Goal: Information Seeking & Learning: Learn about a topic

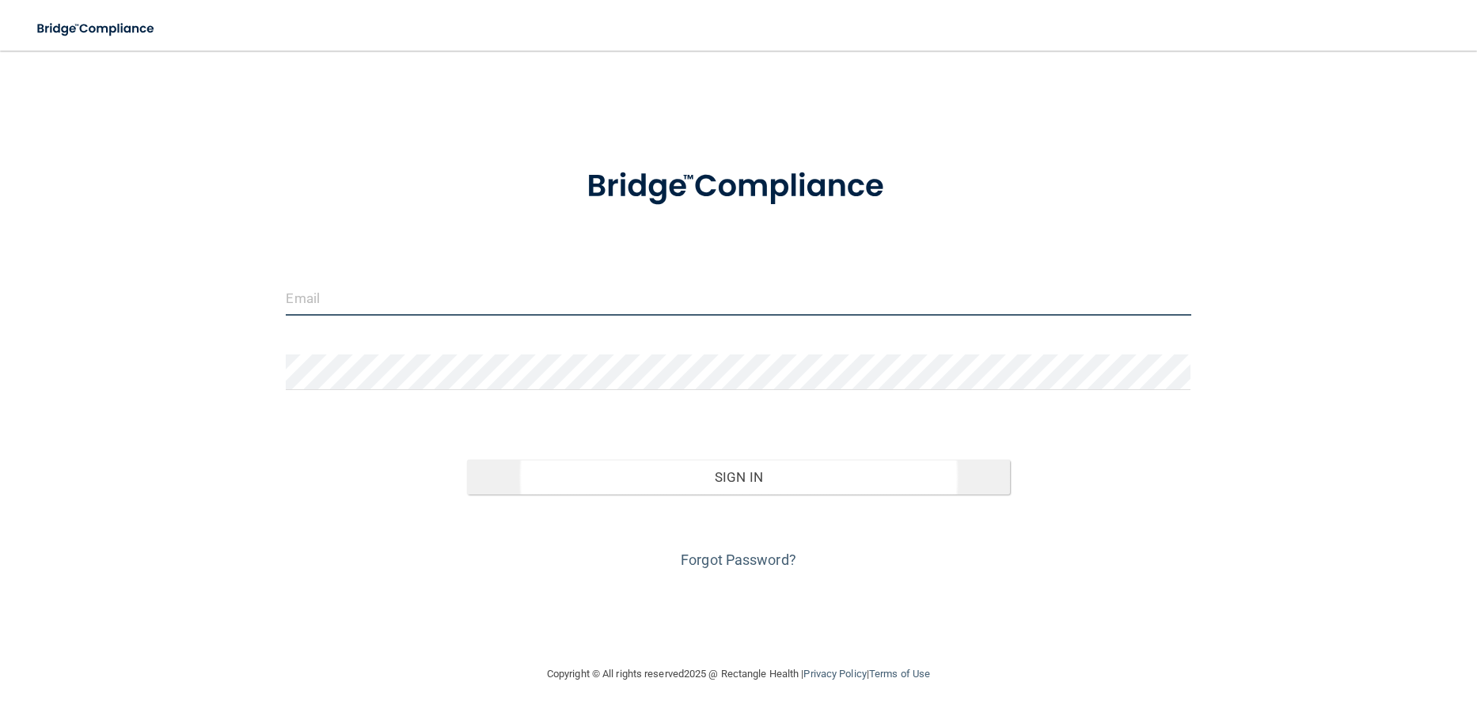
type input "[EMAIL_ADDRESS][DOMAIN_NAME]"
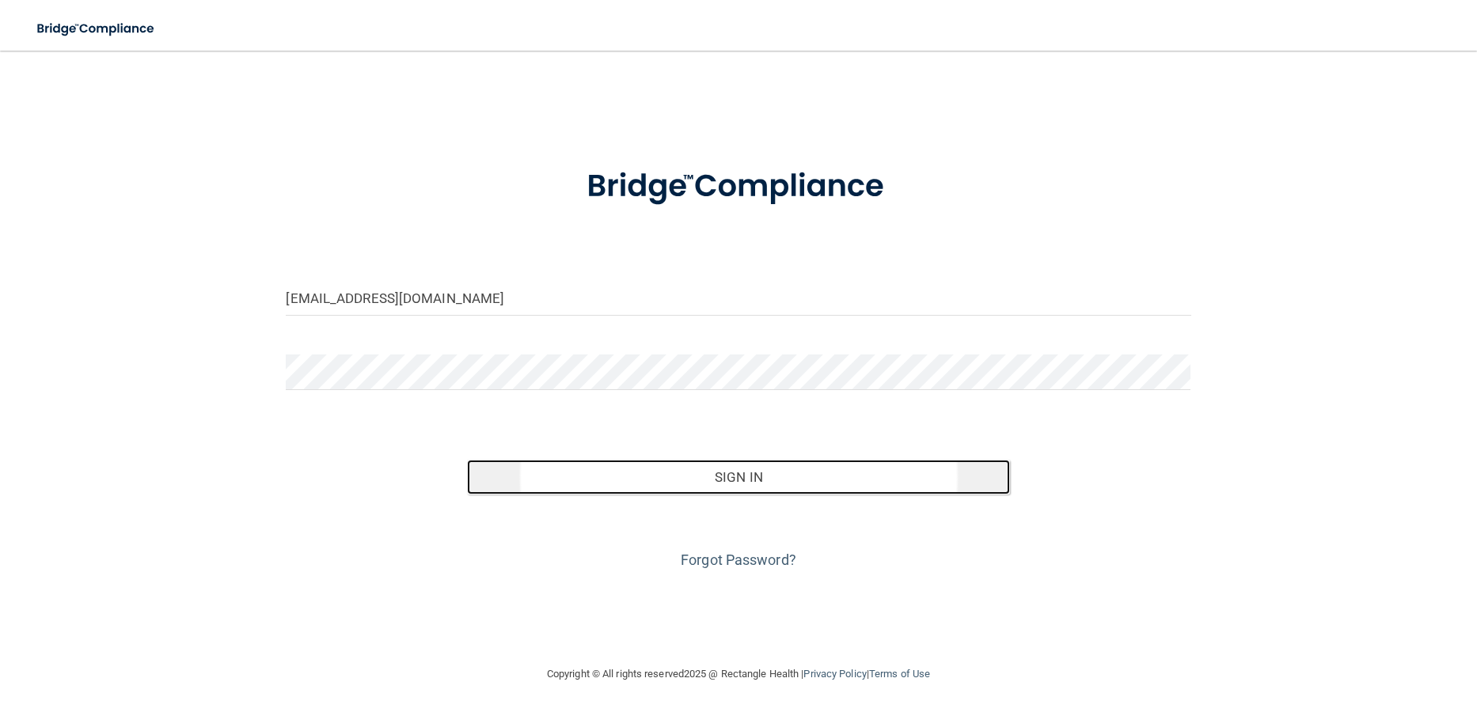
click at [775, 483] on button "Sign In" at bounding box center [738, 477] width 543 height 35
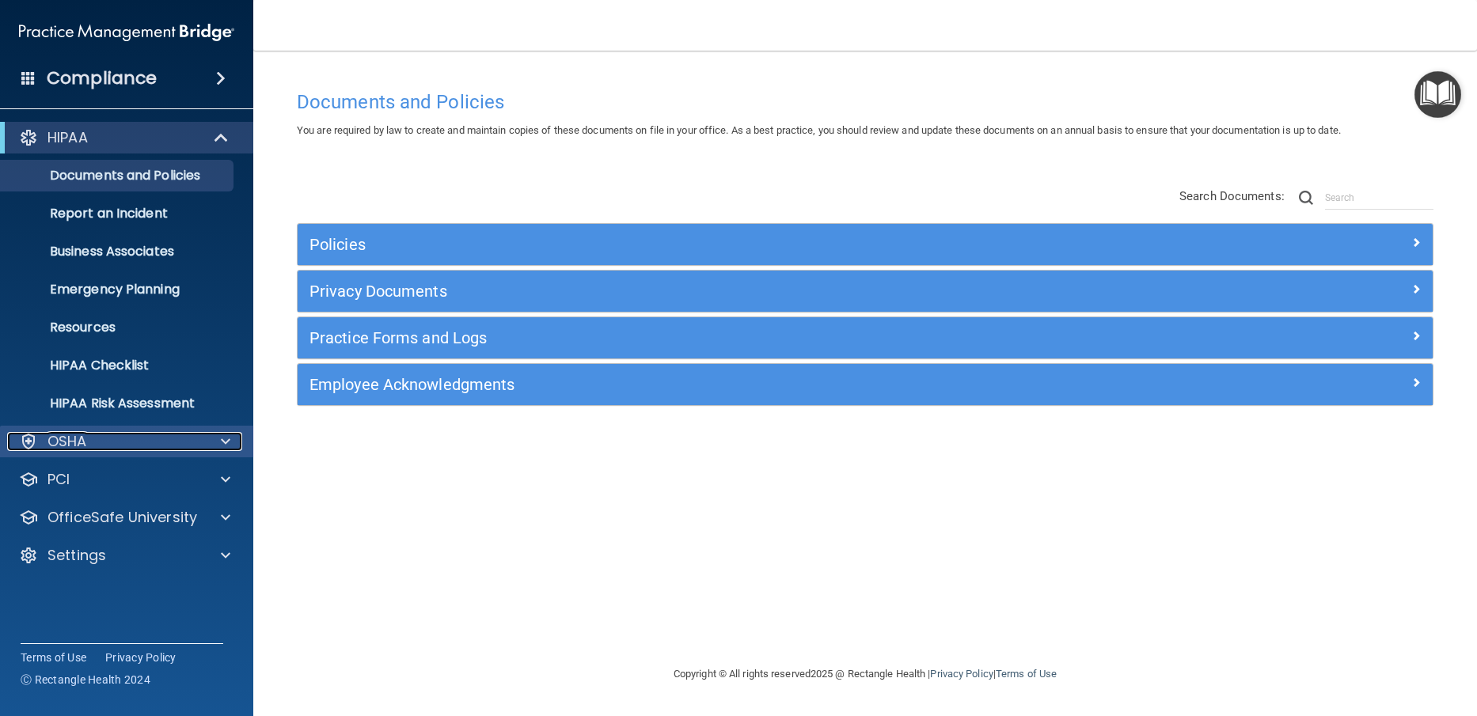
click at [229, 442] on span at bounding box center [225, 441] width 9 height 19
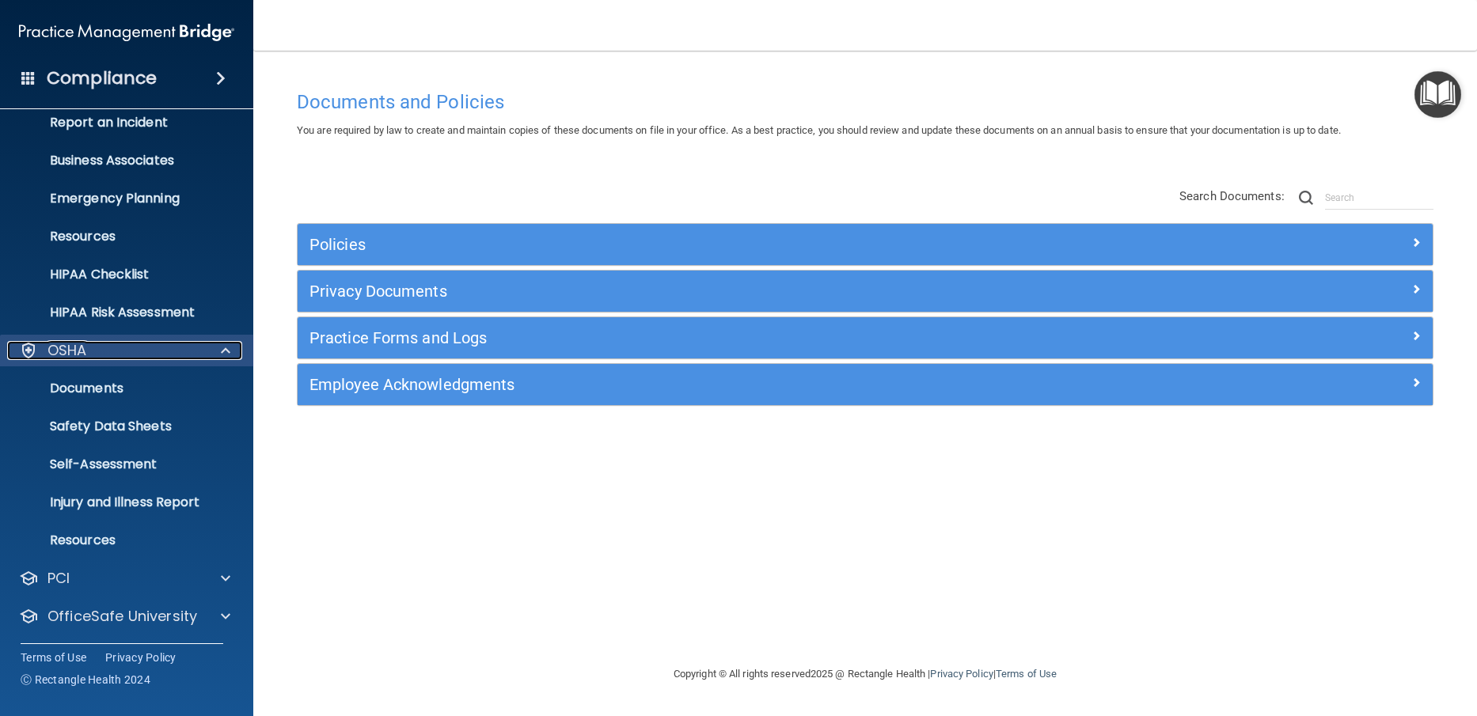
scroll to position [131, 0]
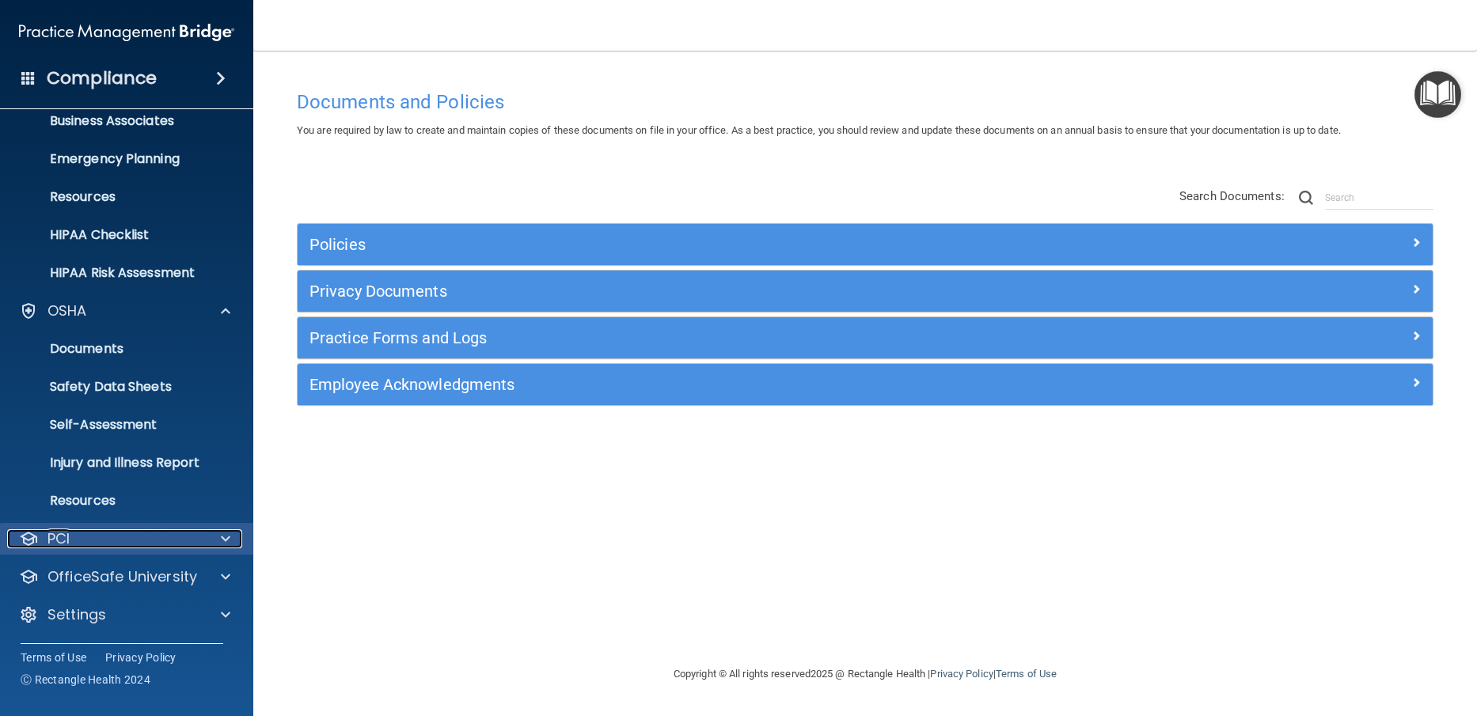
click at [222, 543] on span at bounding box center [225, 538] width 9 height 19
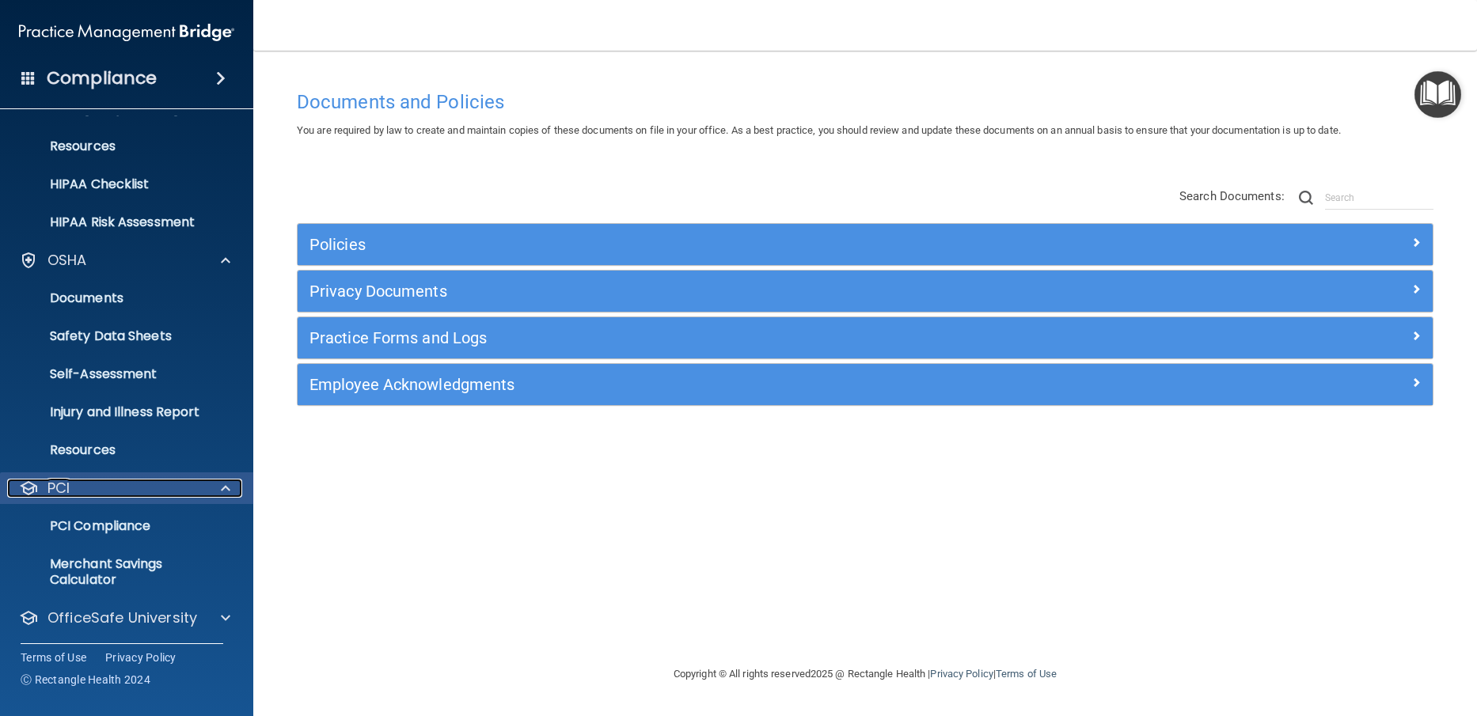
scroll to position [210, 0]
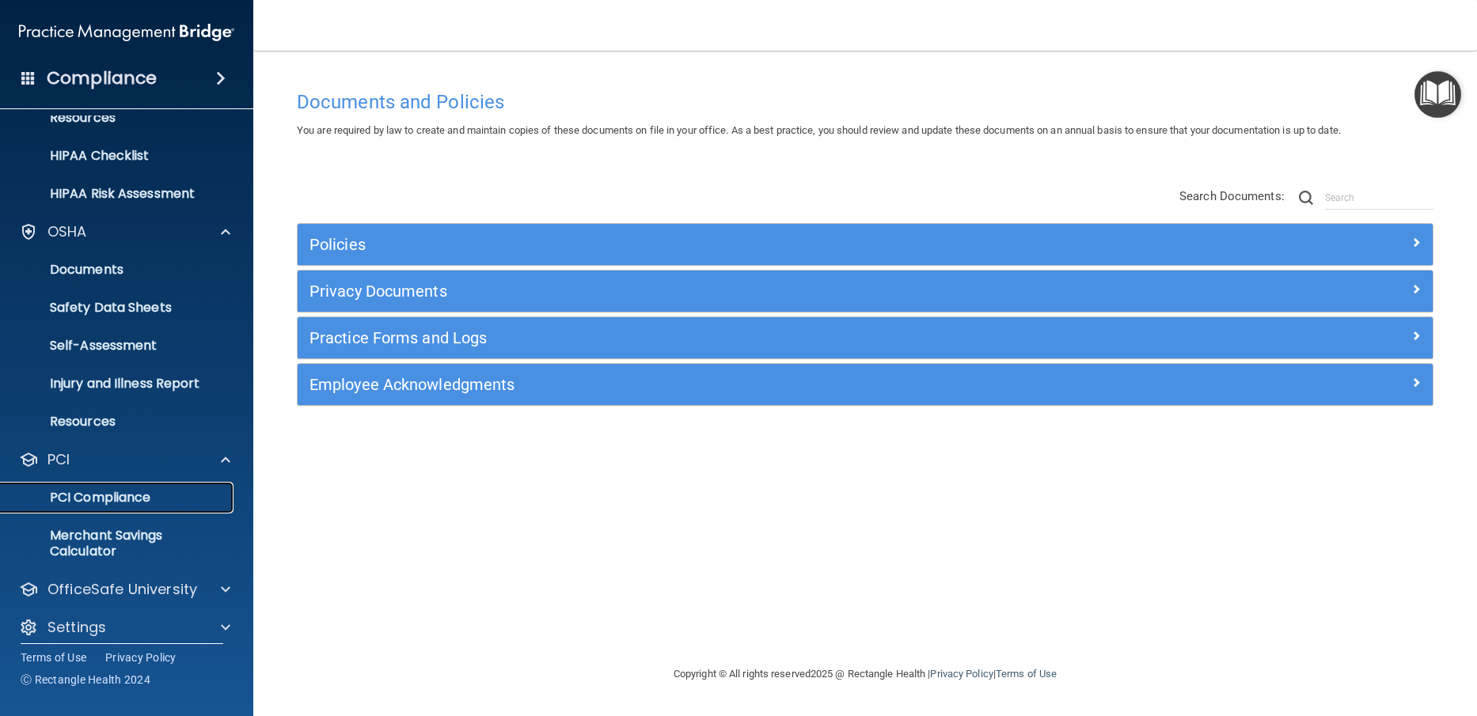
click at [153, 503] on p "PCI Compliance" at bounding box center [118, 498] width 216 height 16
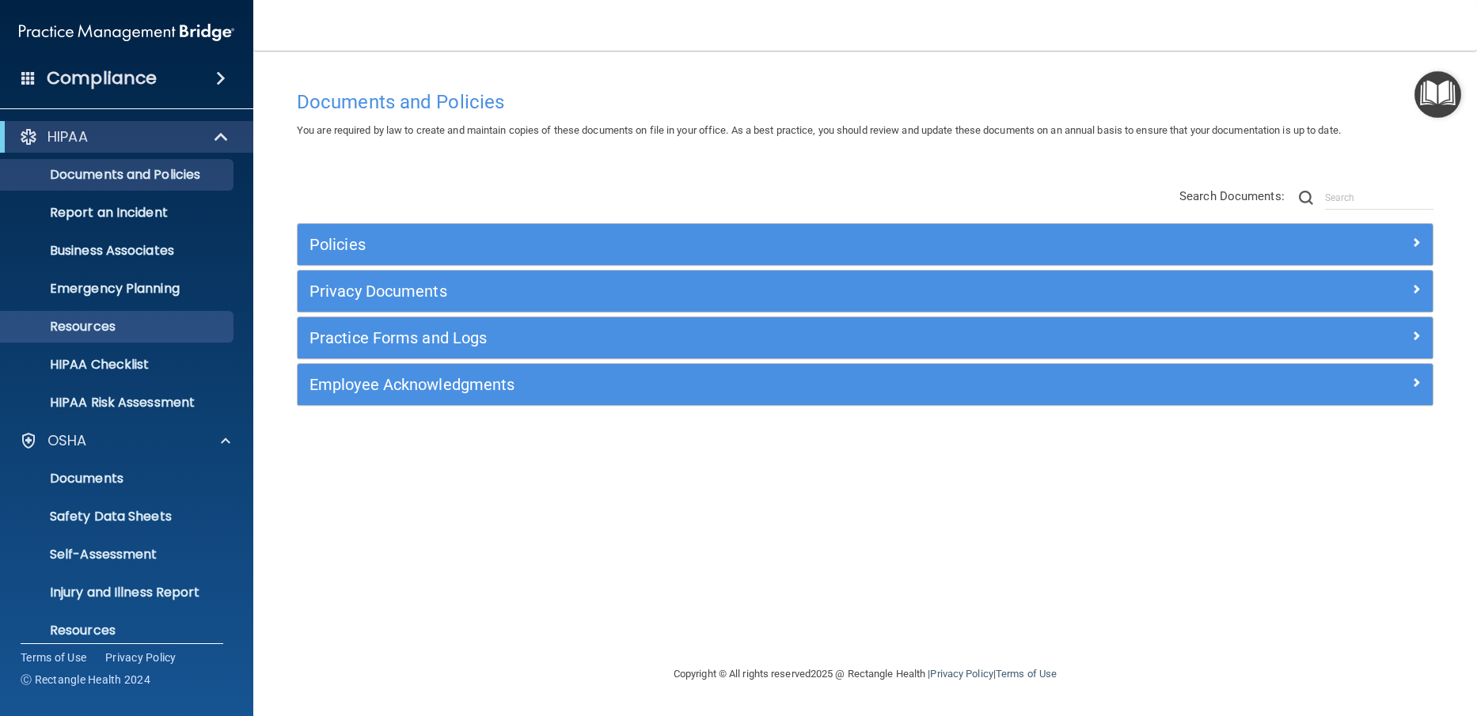
scroll to position [0, 0]
click at [211, 141] on div at bounding box center [222, 137] width 39 height 19
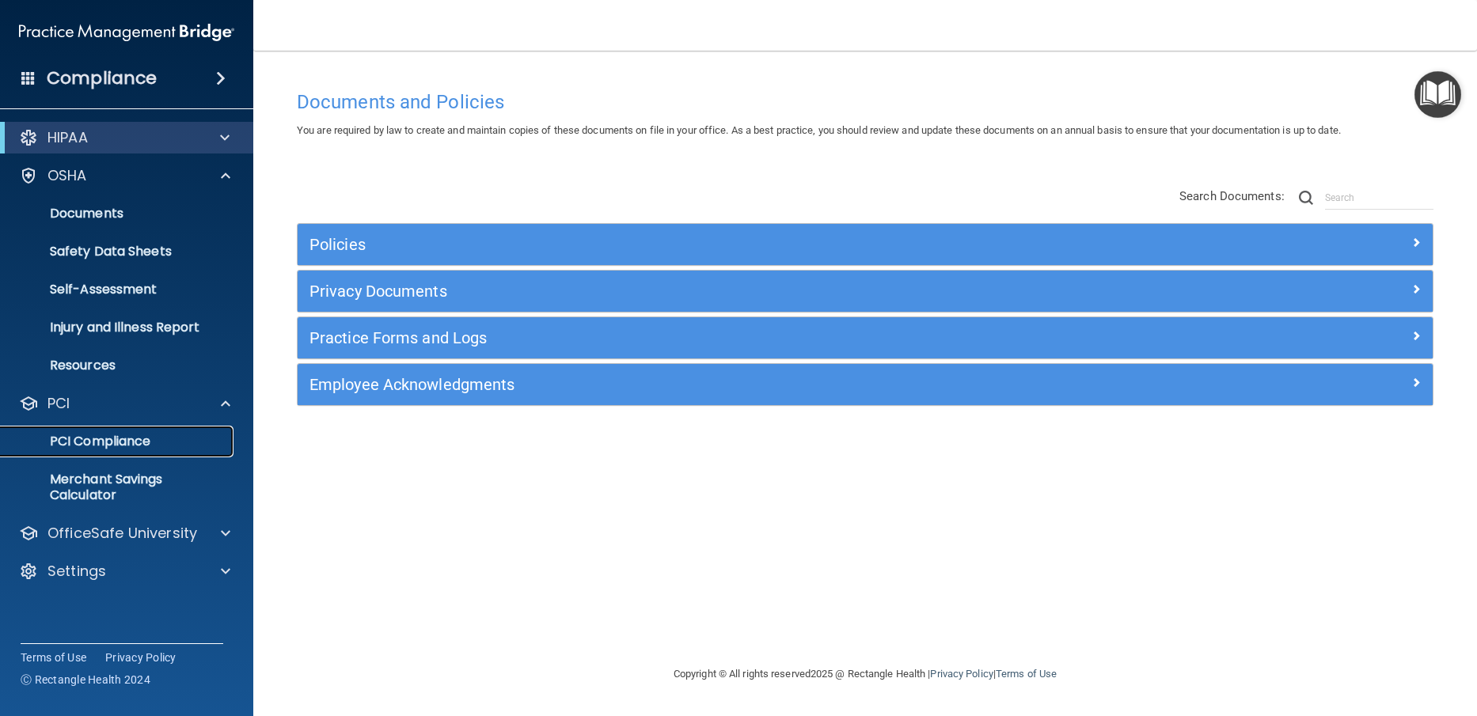
click at [109, 446] on p "PCI Compliance" at bounding box center [118, 442] width 216 height 16
click at [224, 535] on span at bounding box center [225, 533] width 9 height 19
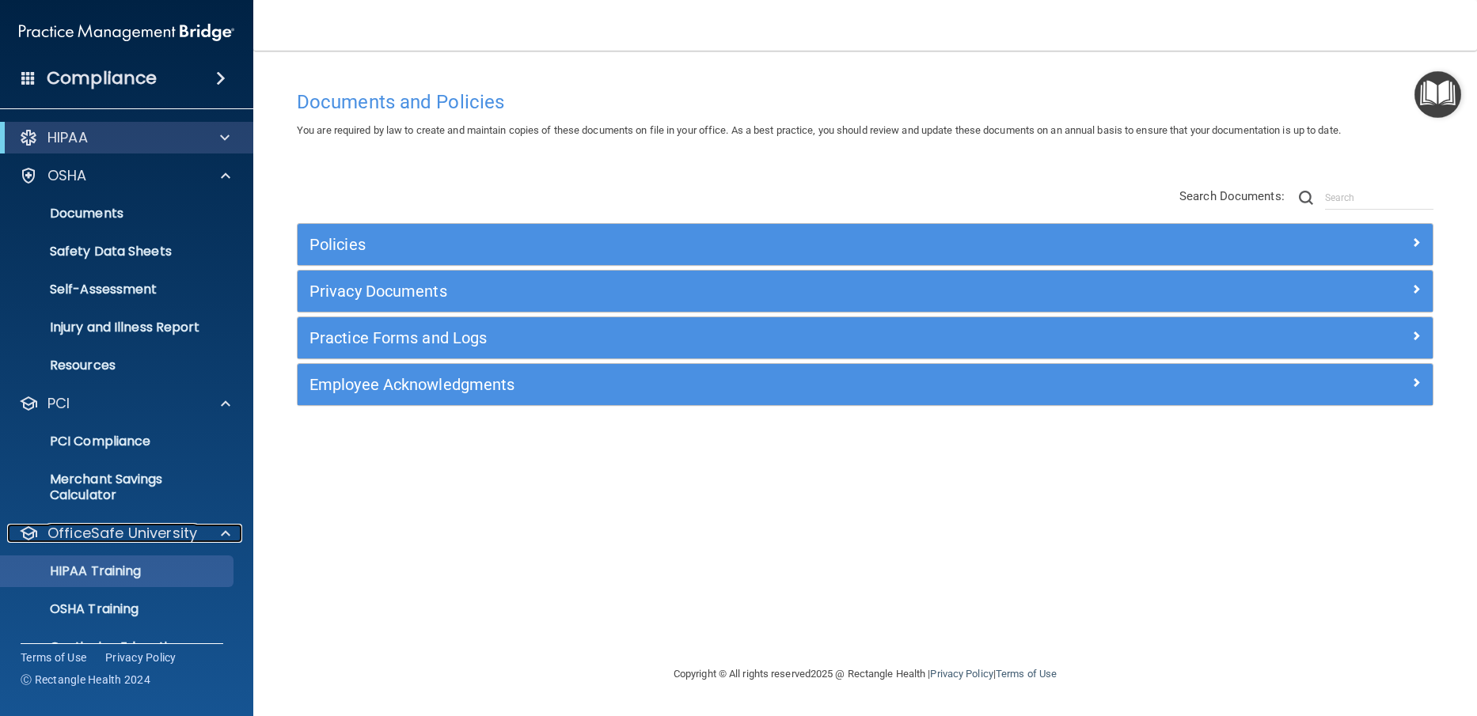
scroll to position [70, 0]
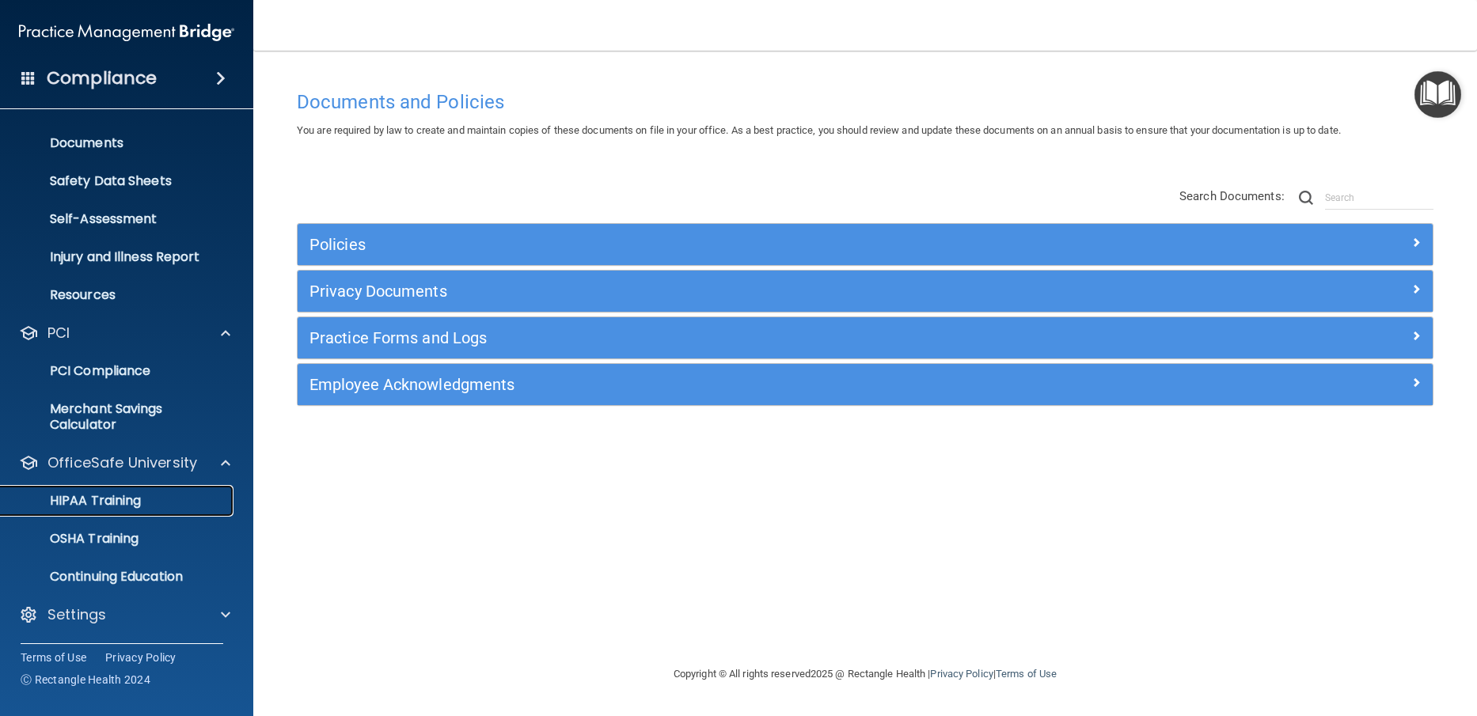
click at [133, 507] on p "HIPAA Training" at bounding box center [75, 501] width 131 height 16
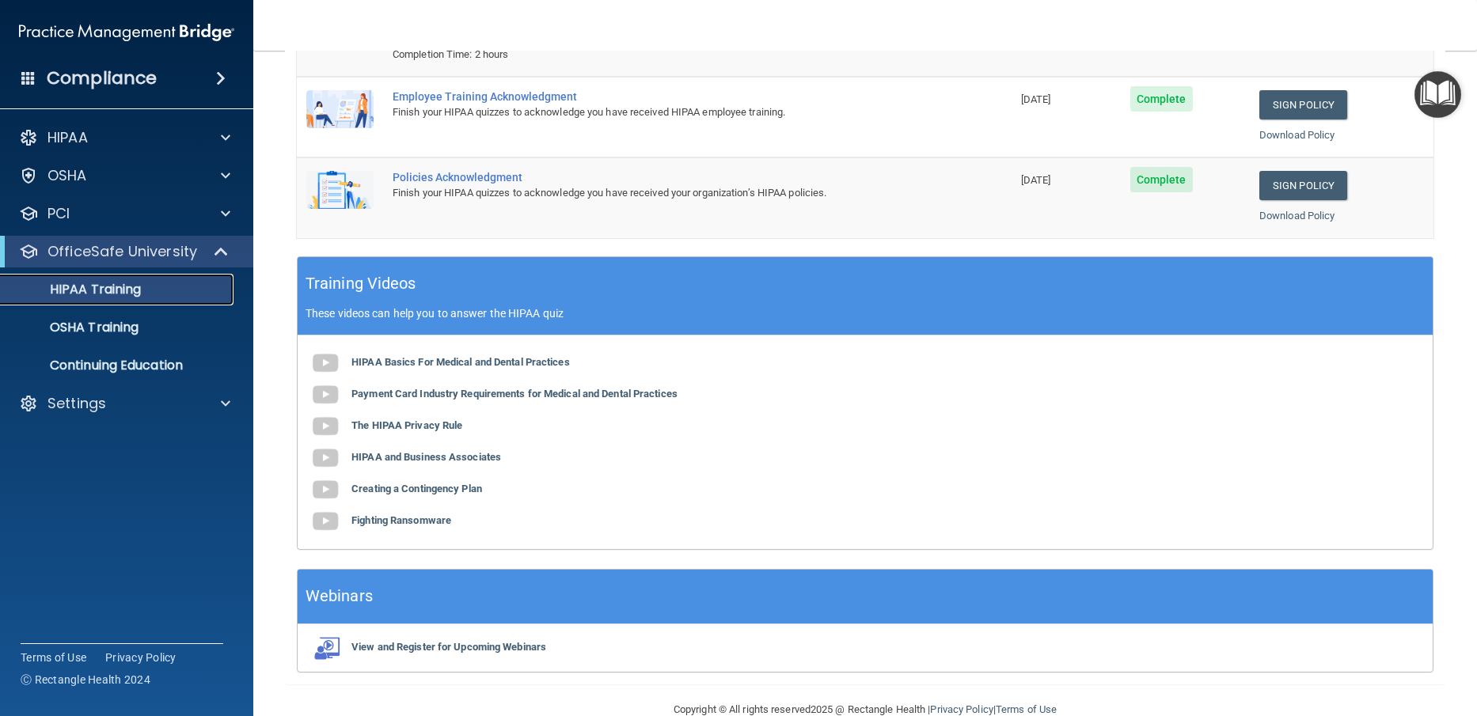
scroll to position [237, 0]
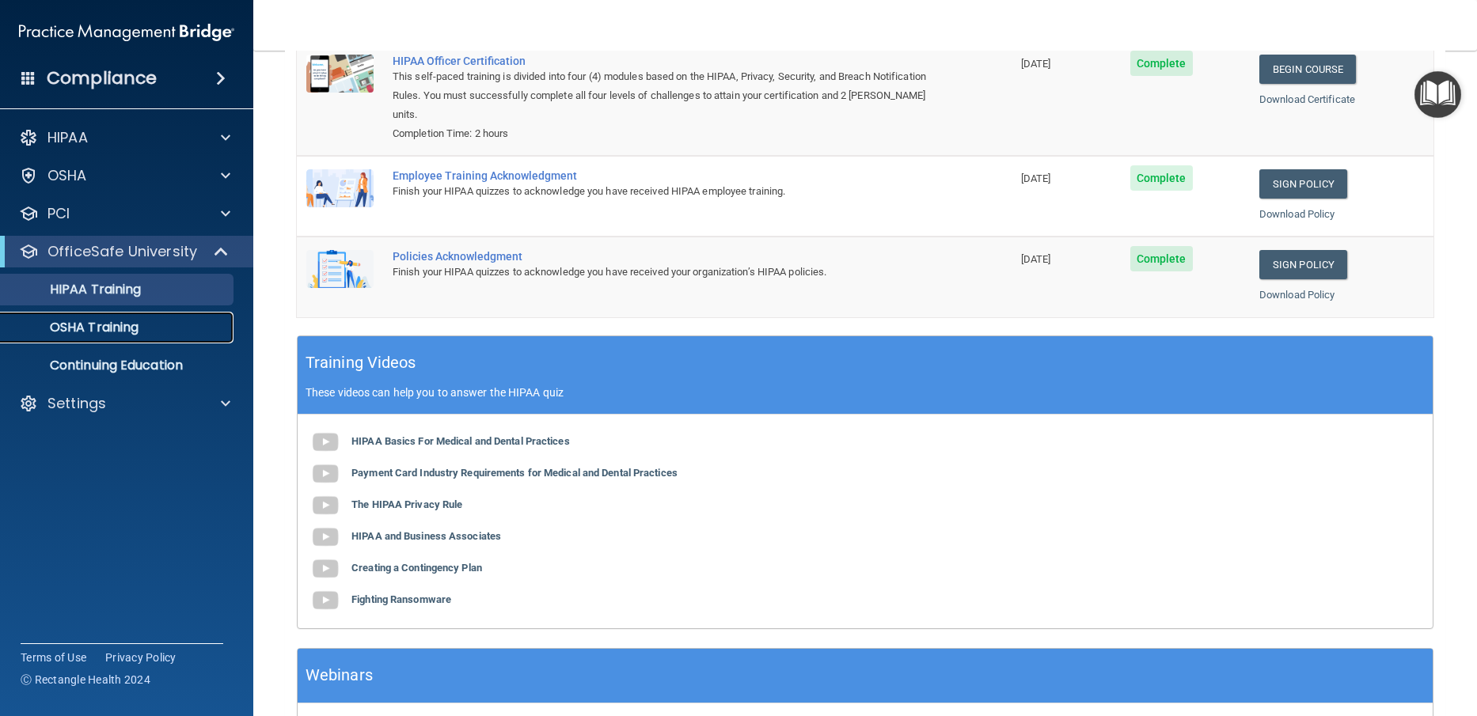
click at [74, 329] on p "OSHA Training" at bounding box center [74, 328] width 128 height 16
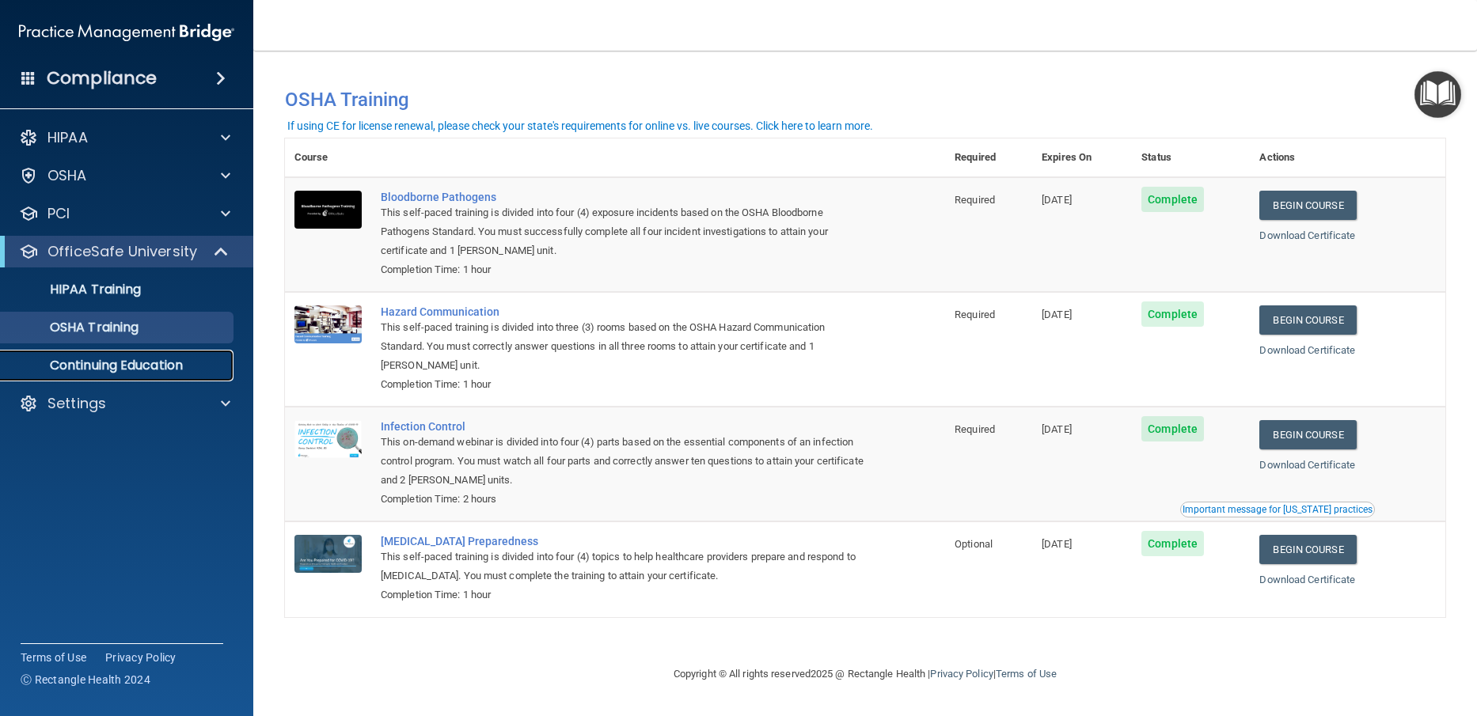
click at [125, 369] on p "Continuing Education" at bounding box center [118, 366] width 216 height 16
